Goal: Navigation & Orientation: Find specific page/section

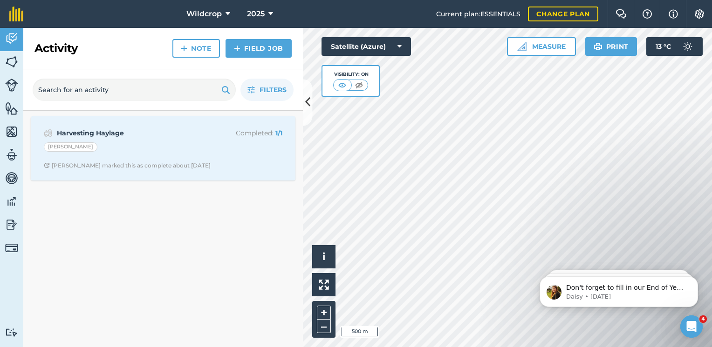
click at [401, 92] on div "Hello i © 2025 TomTom, Microsoft 500 m + – Satellite (Azure) Visibility: On Mea…" at bounding box center [507, 187] width 409 height 319
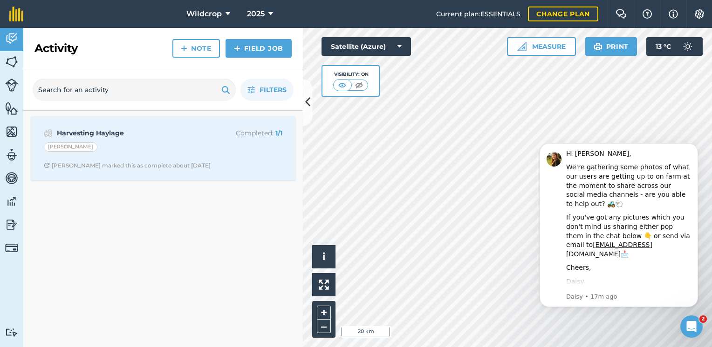
click at [288, 128] on div "Activity Fields Livestock Features Maps Team Vehicles Data Reporting Billing Tu…" at bounding box center [356, 187] width 712 height 319
click at [696, 145] on icon "Dismiss notification" at bounding box center [694, 145] width 3 height 3
